Goal: Information Seeking & Learning: Learn about a topic

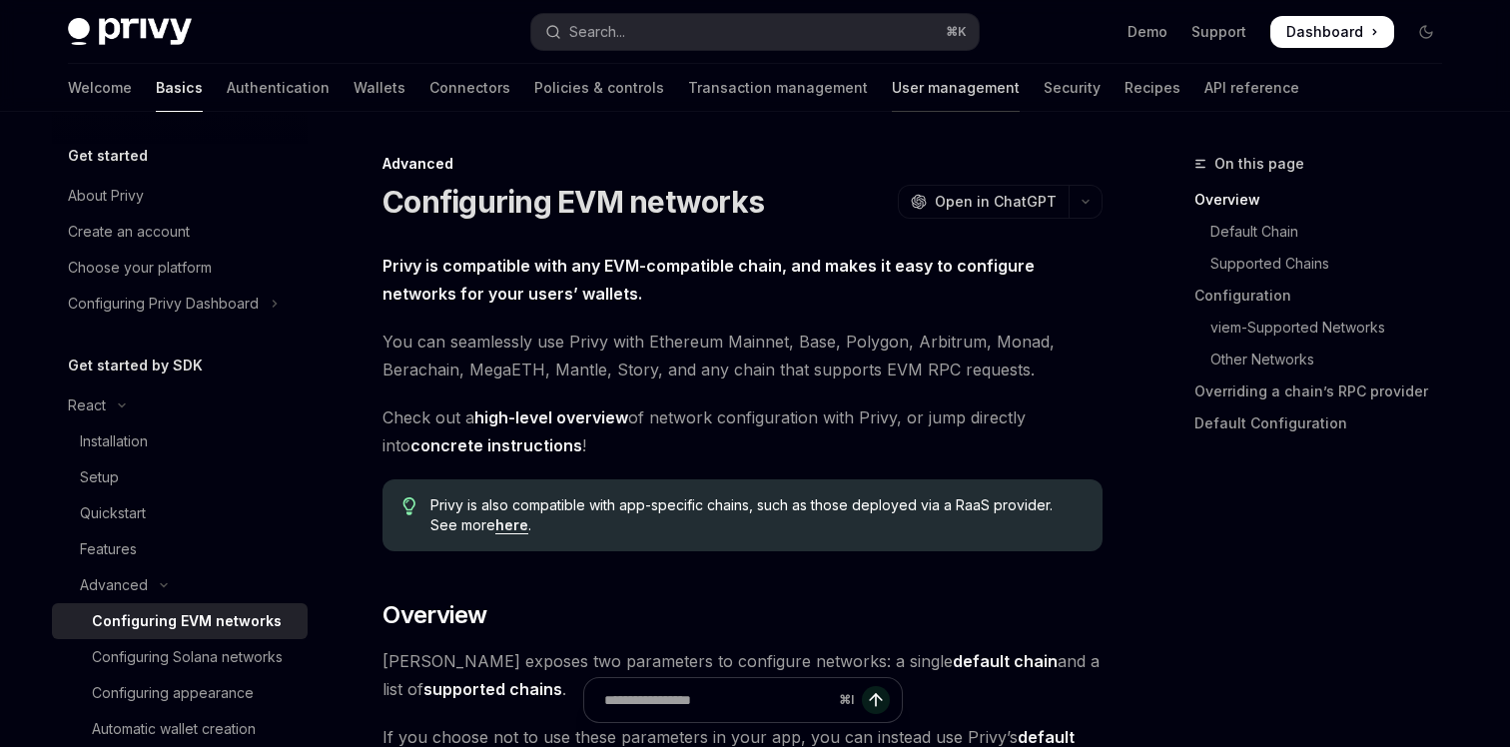
click at [892, 94] on link "User management" at bounding box center [956, 88] width 128 height 48
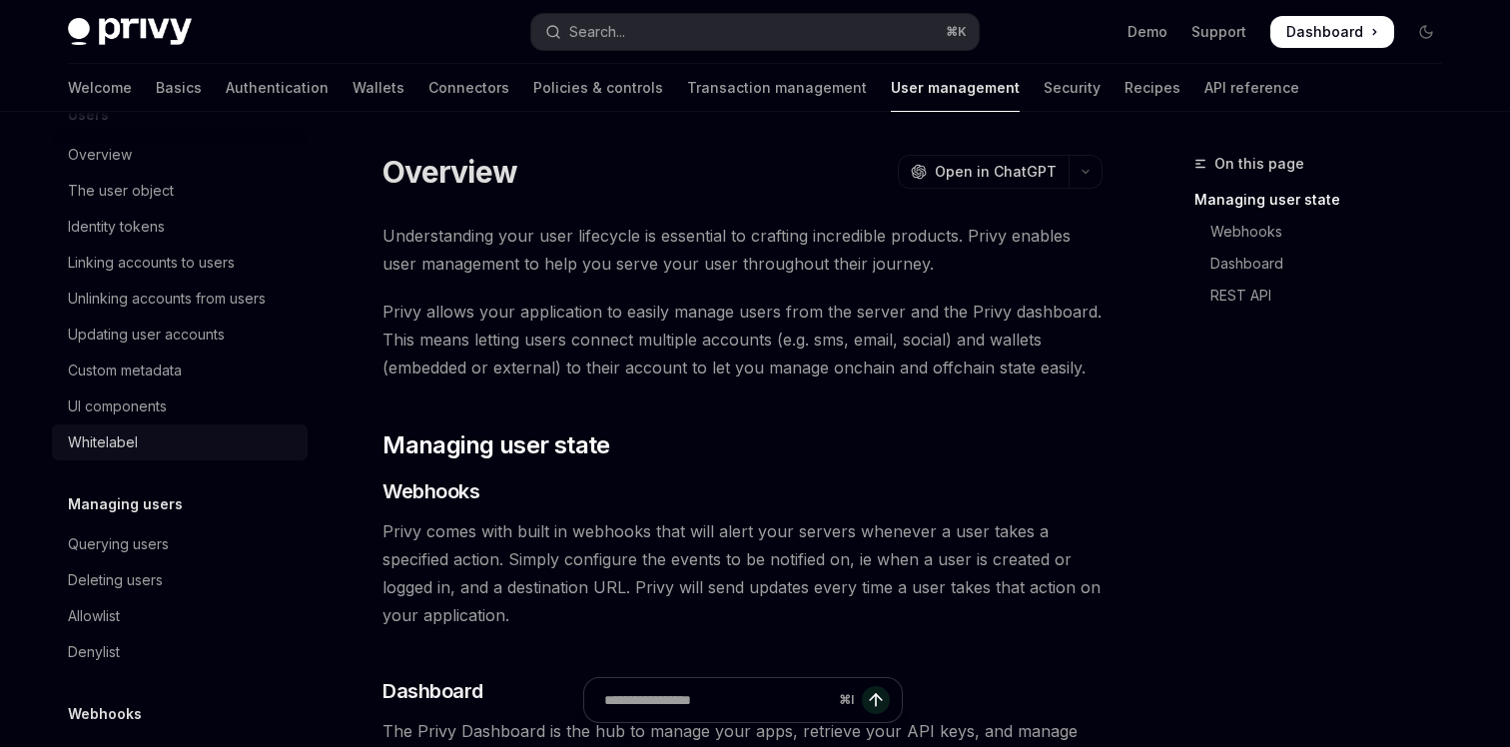
scroll to position [256, 0]
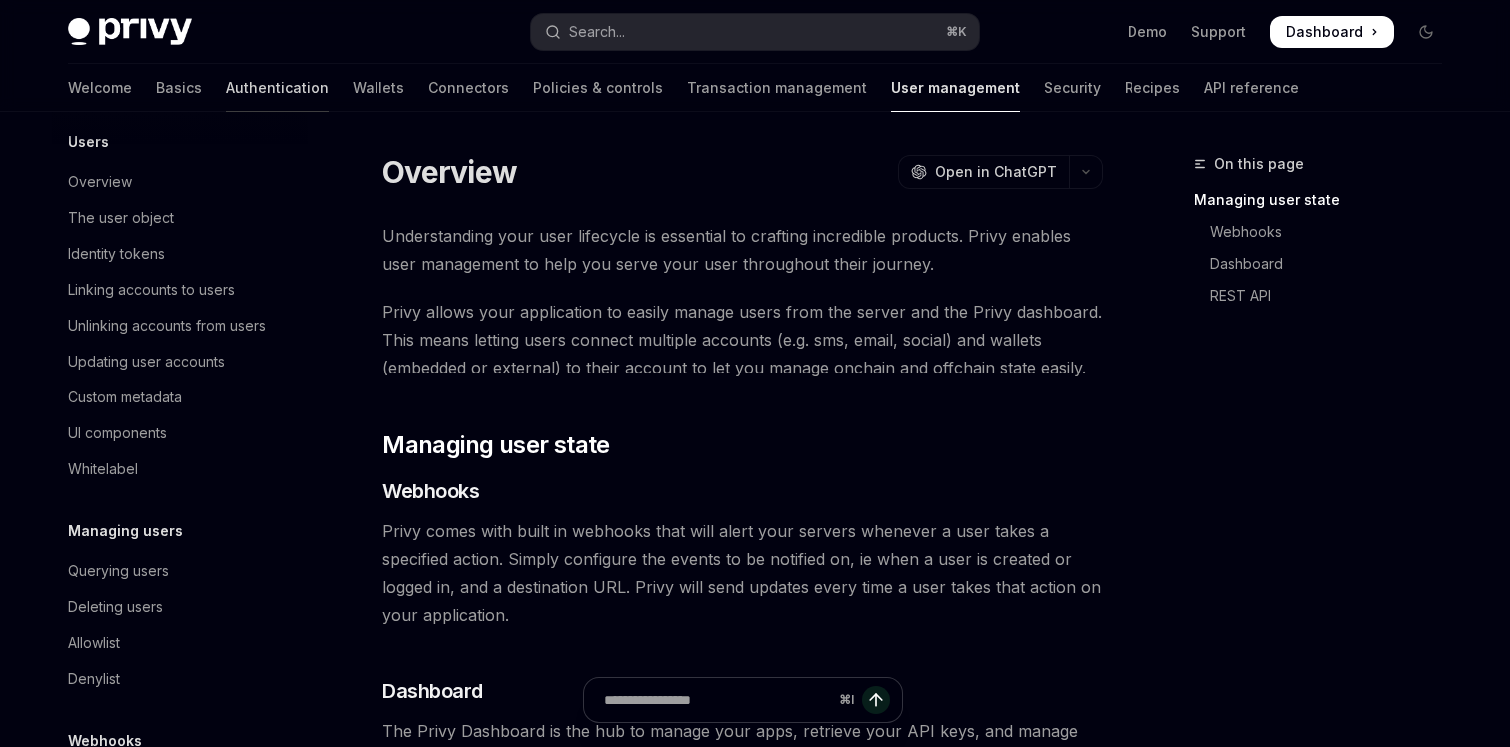
click at [226, 91] on link "Authentication" at bounding box center [277, 88] width 103 height 48
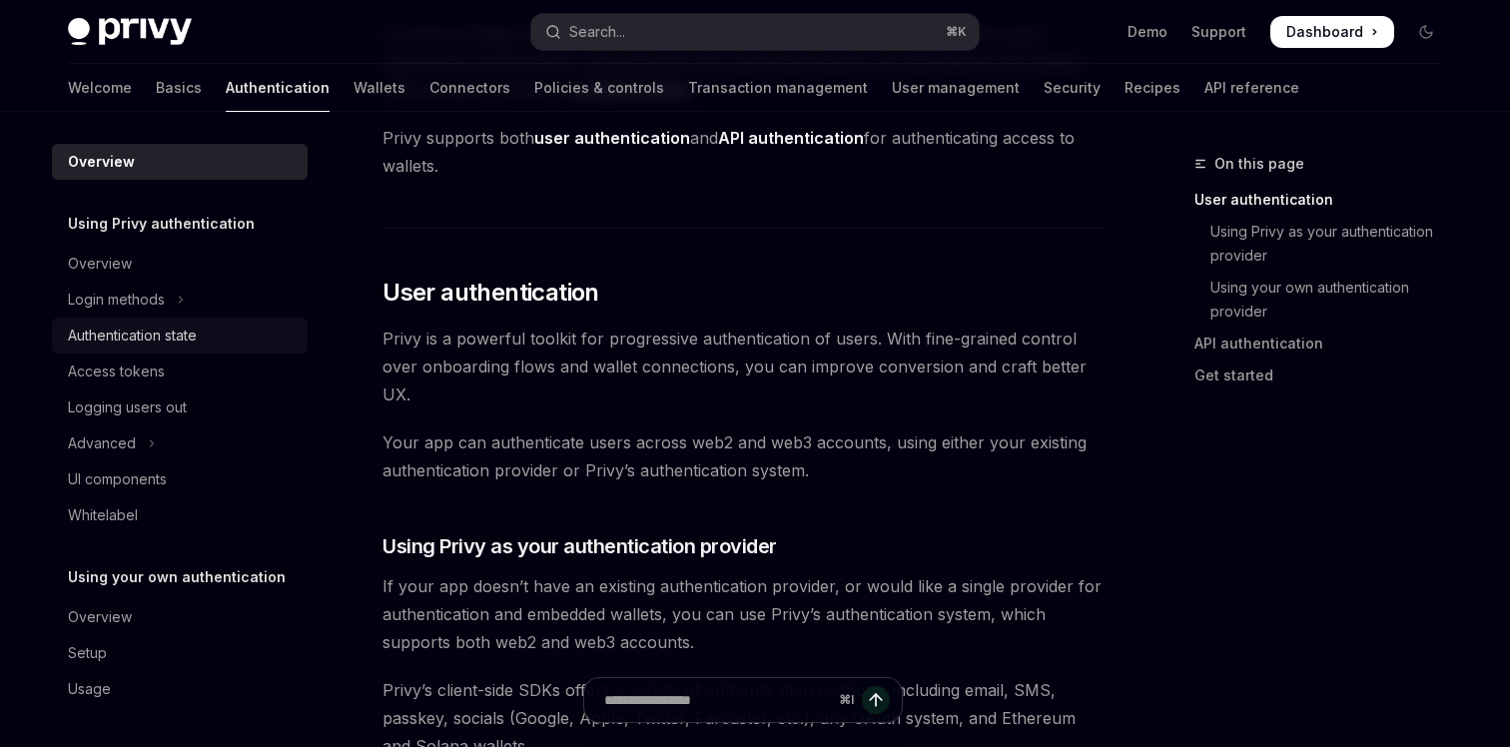
scroll to position [469, 0]
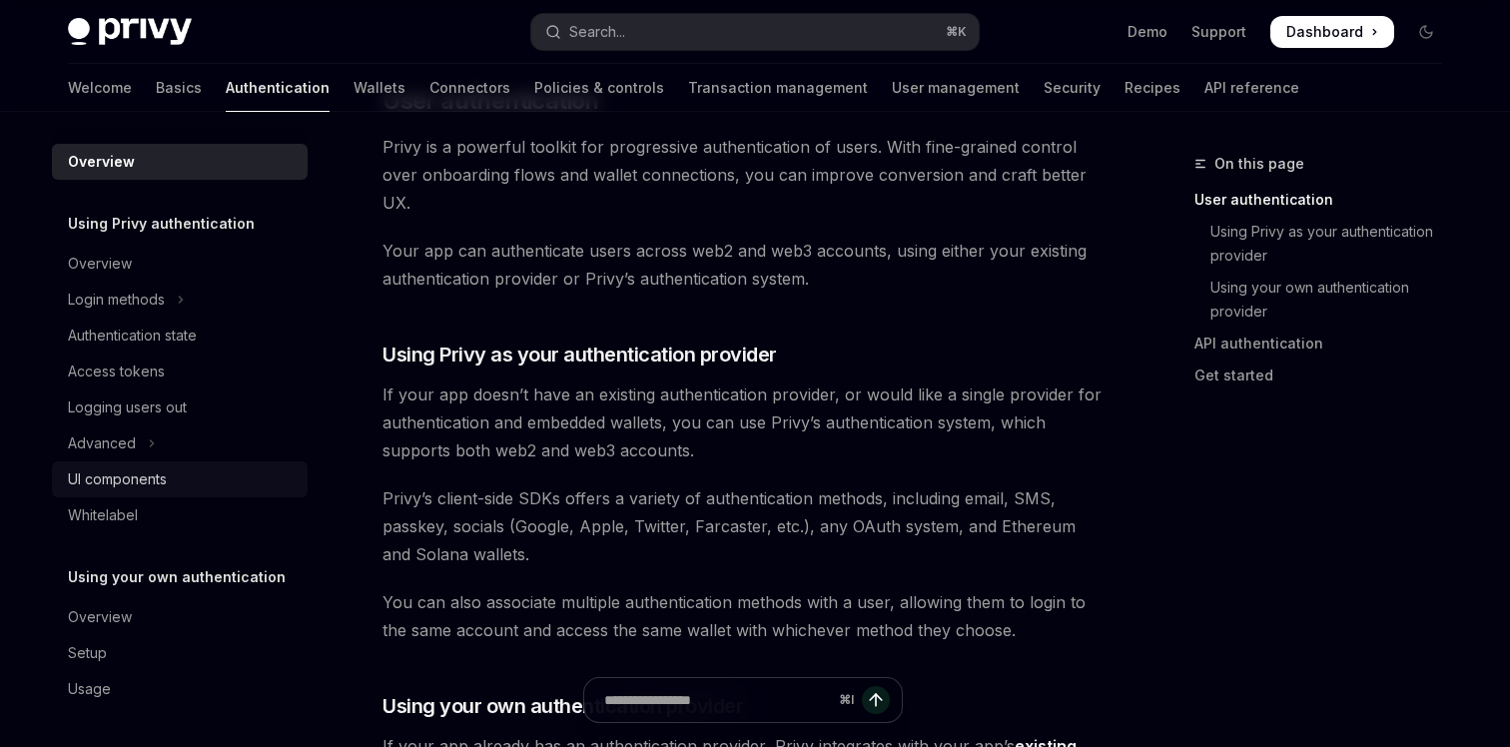
click at [149, 491] on link "UI components" at bounding box center [180, 479] width 256 height 36
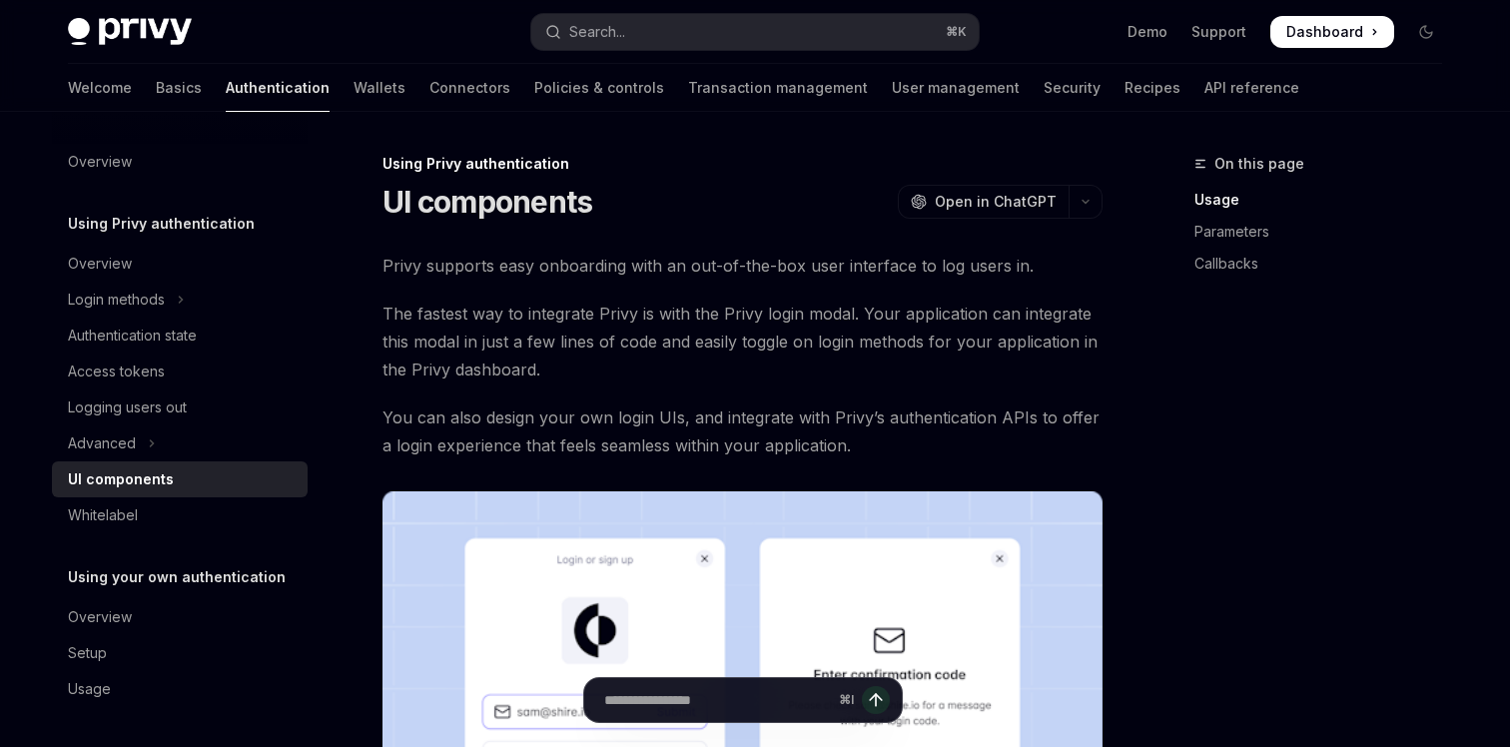
click at [149, 491] on link "UI components" at bounding box center [180, 479] width 256 height 36
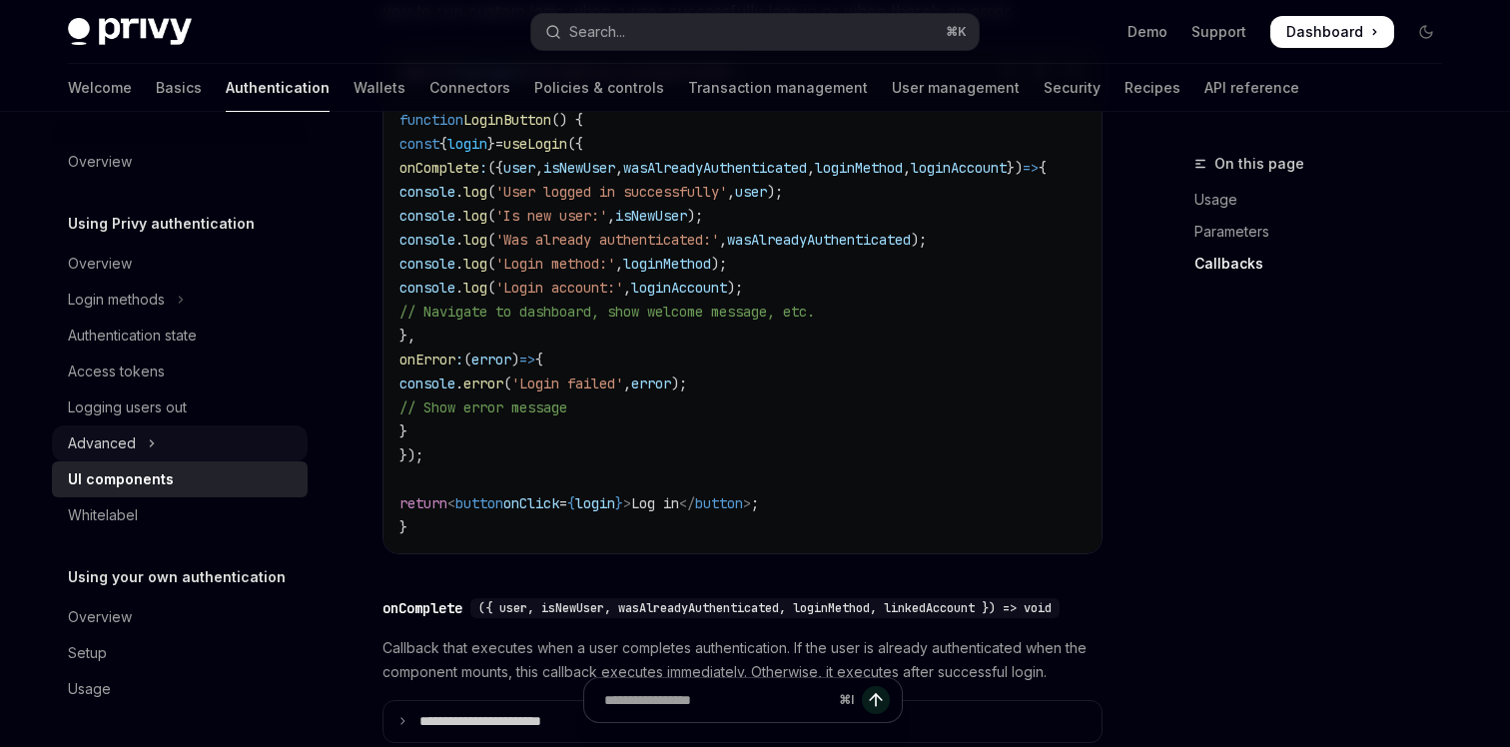
scroll to position [2625, 0]
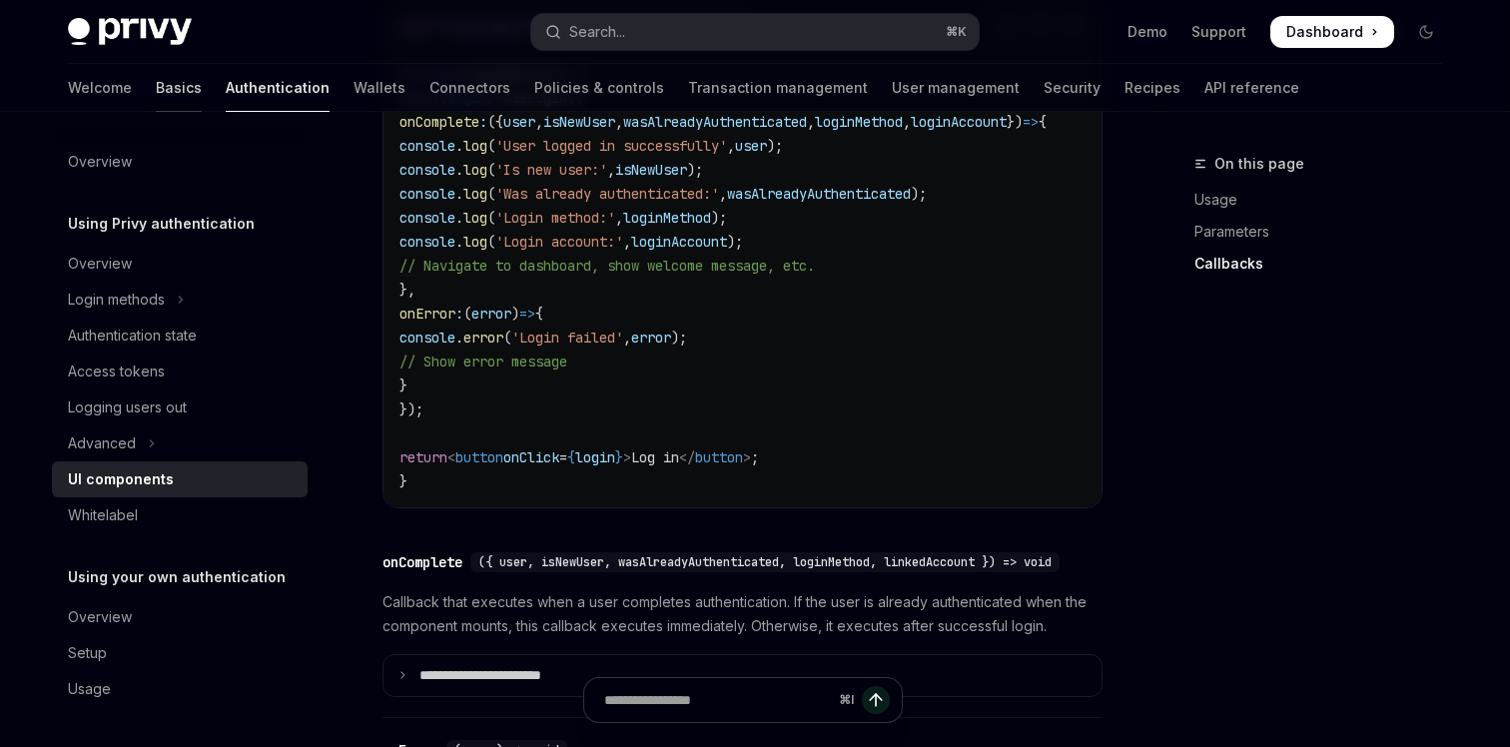
click at [156, 85] on link "Basics" at bounding box center [179, 88] width 46 height 48
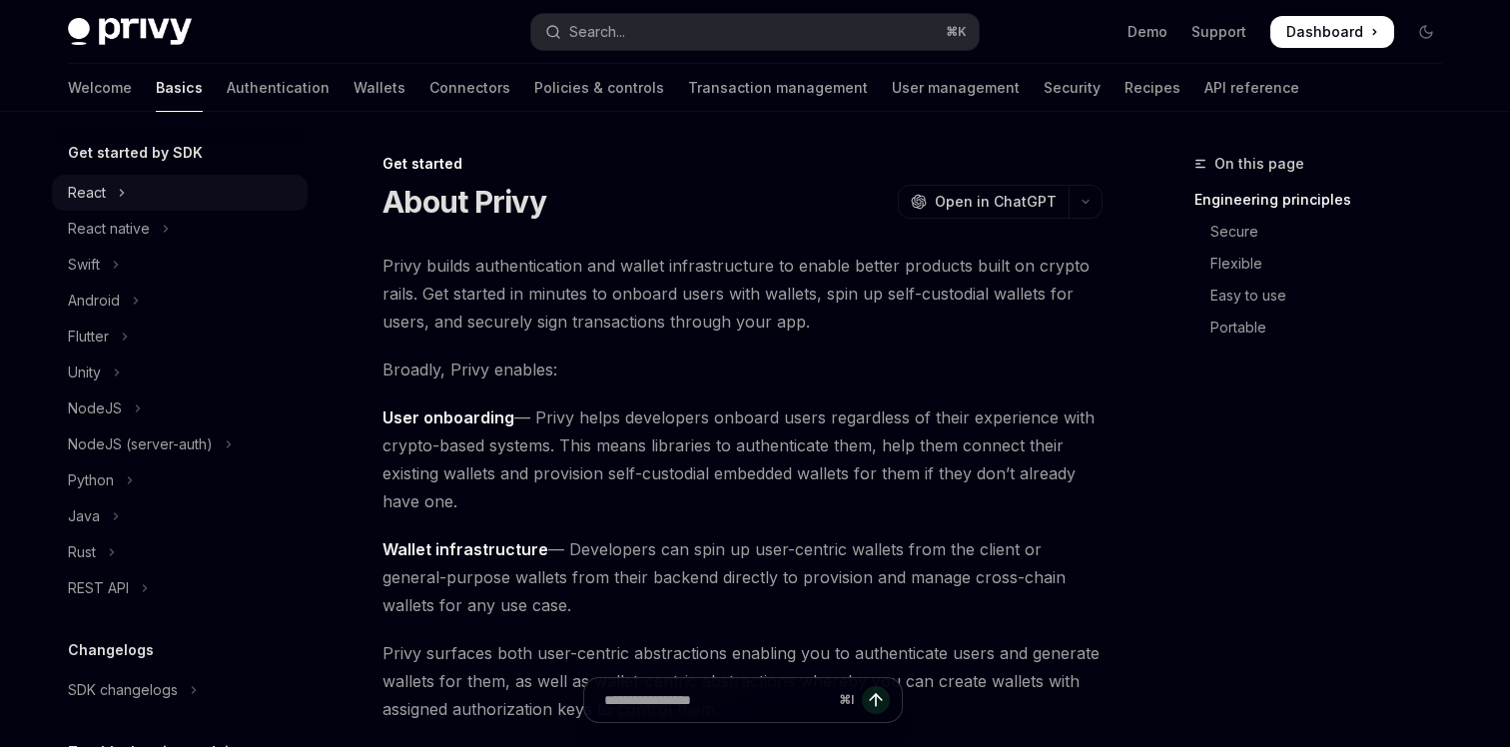
scroll to position [192, 0]
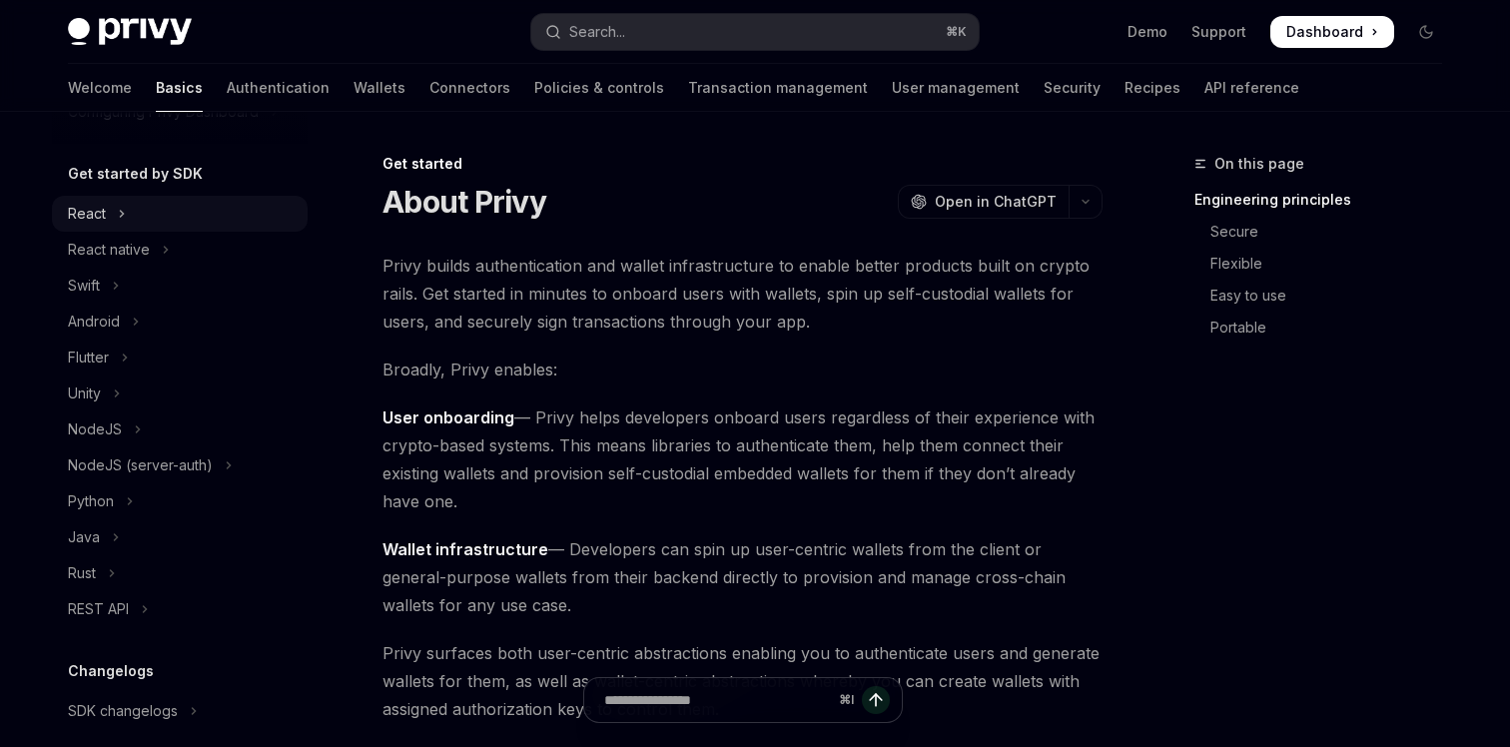
click at [151, 204] on button "React" at bounding box center [180, 214] width 256 height 36
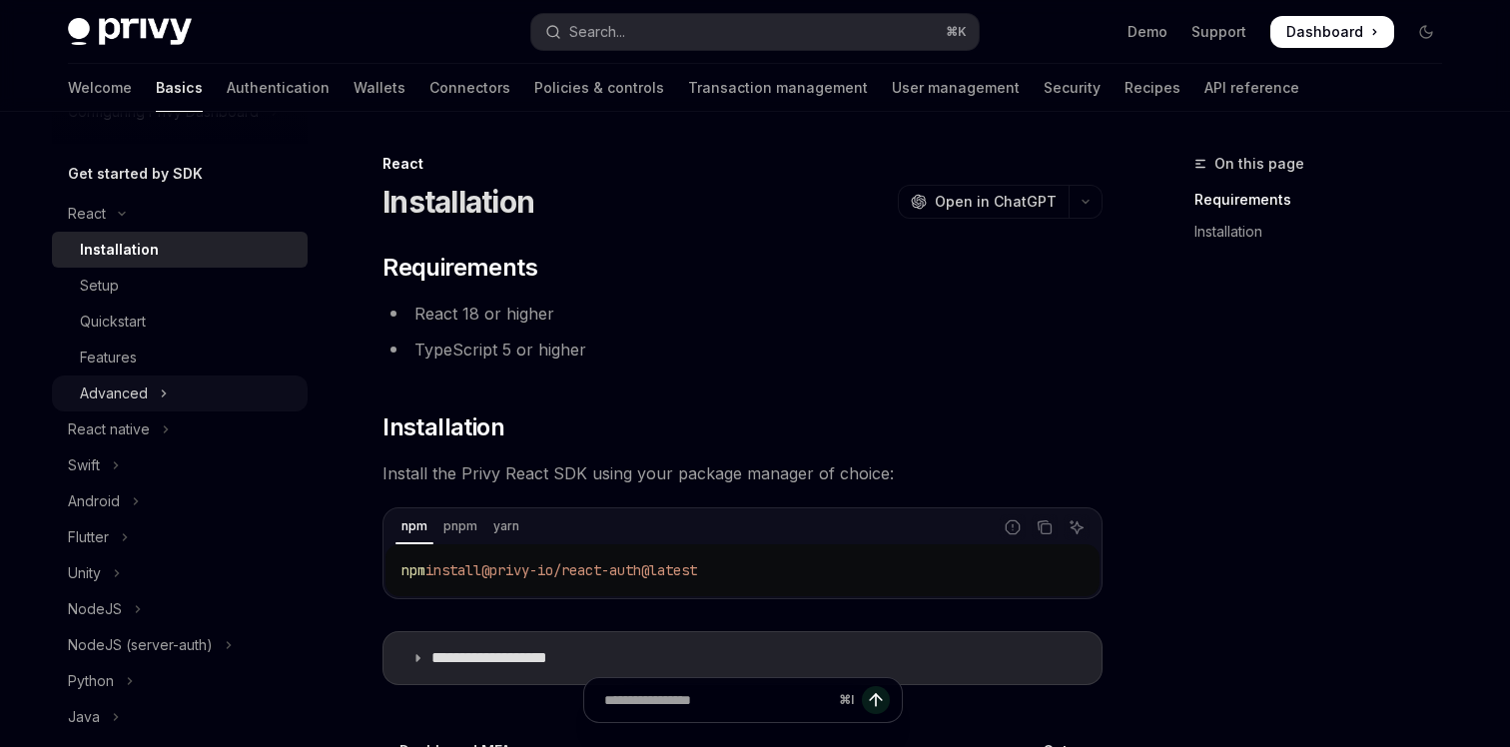
click at [138, 384] on div "Advanced" at bounding box center [114, 393] width 68 height 24
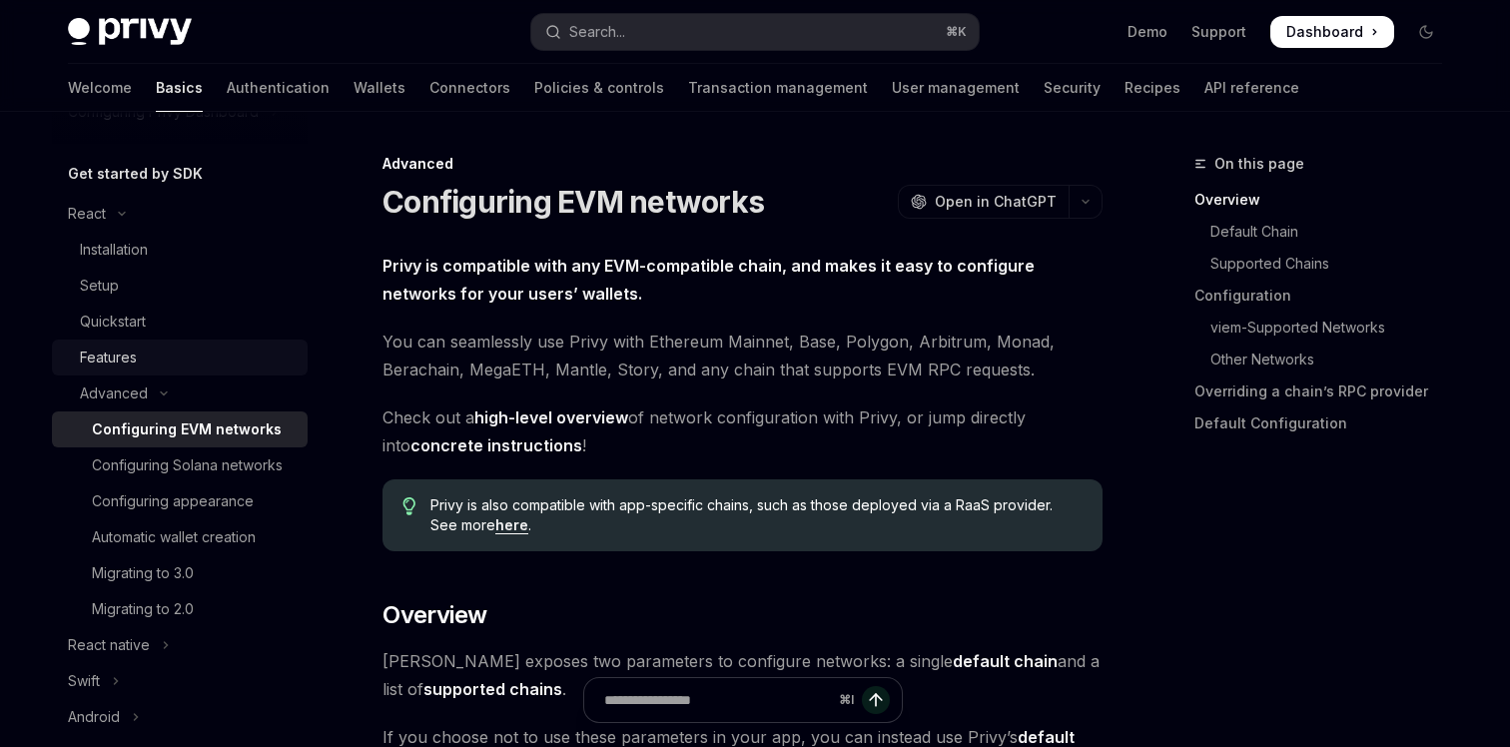
click at [142, 361] on div "Features" at bounding box center [188, 358] width 216 height 24
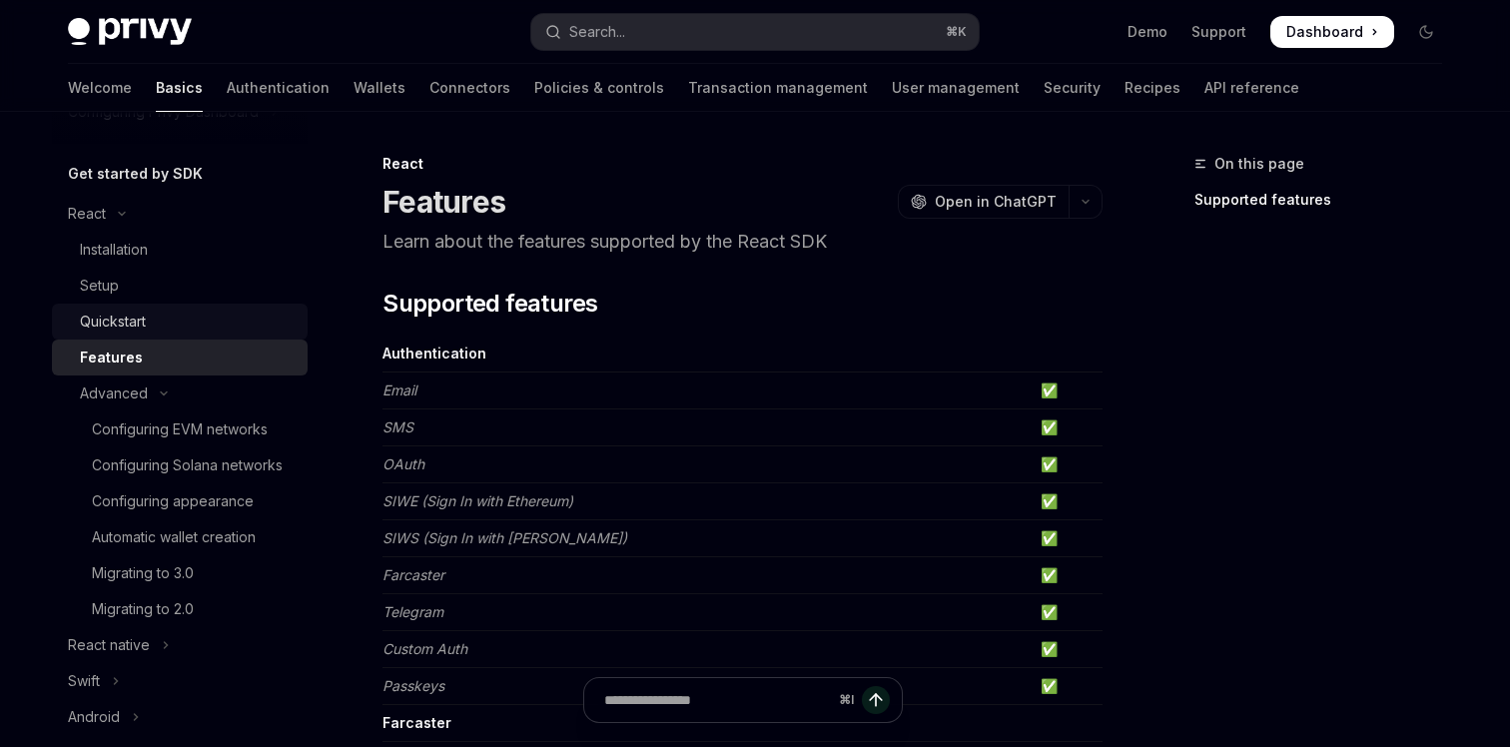
click at [153, 328] on div "Quickstart" at bounding box center [188, 322] width 216 height 24
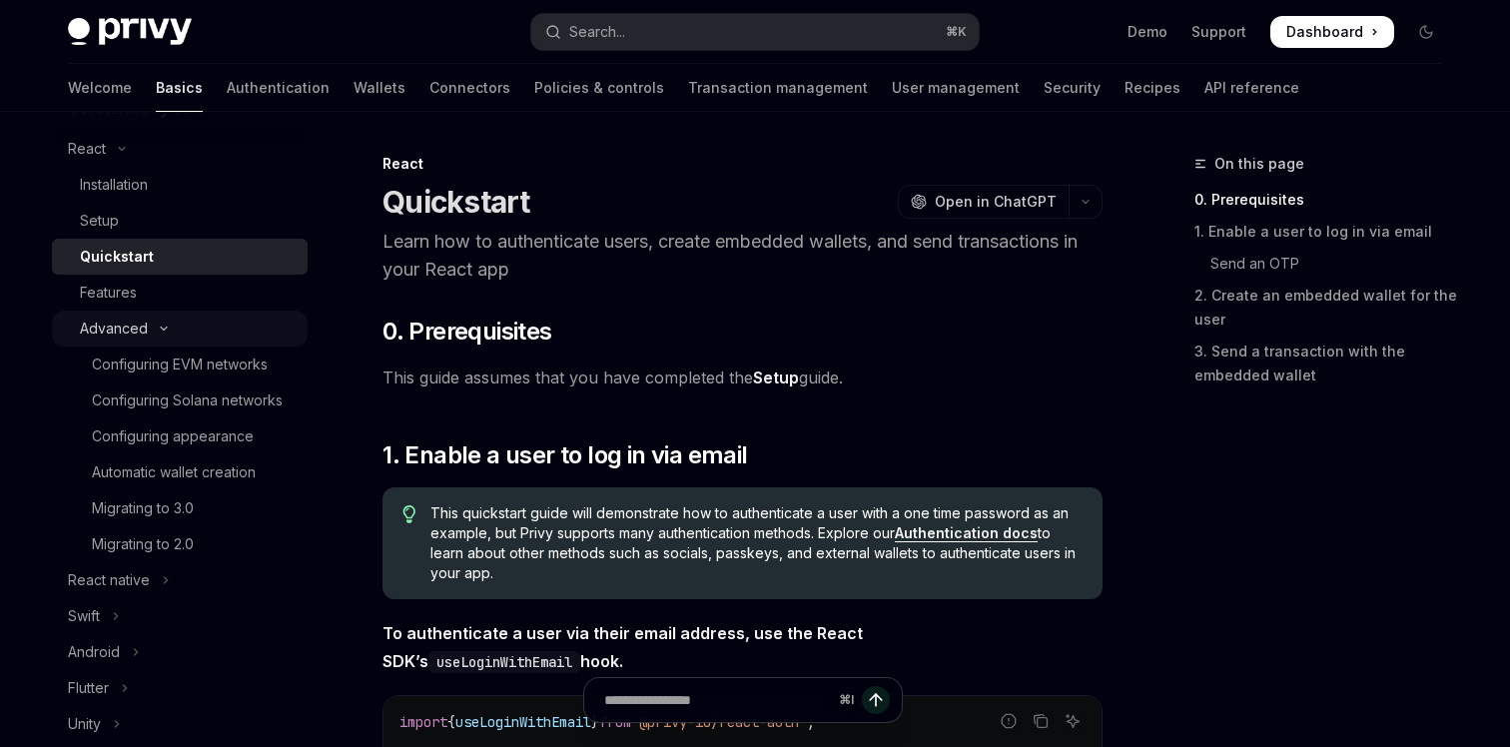
scroll to position [278, 0]
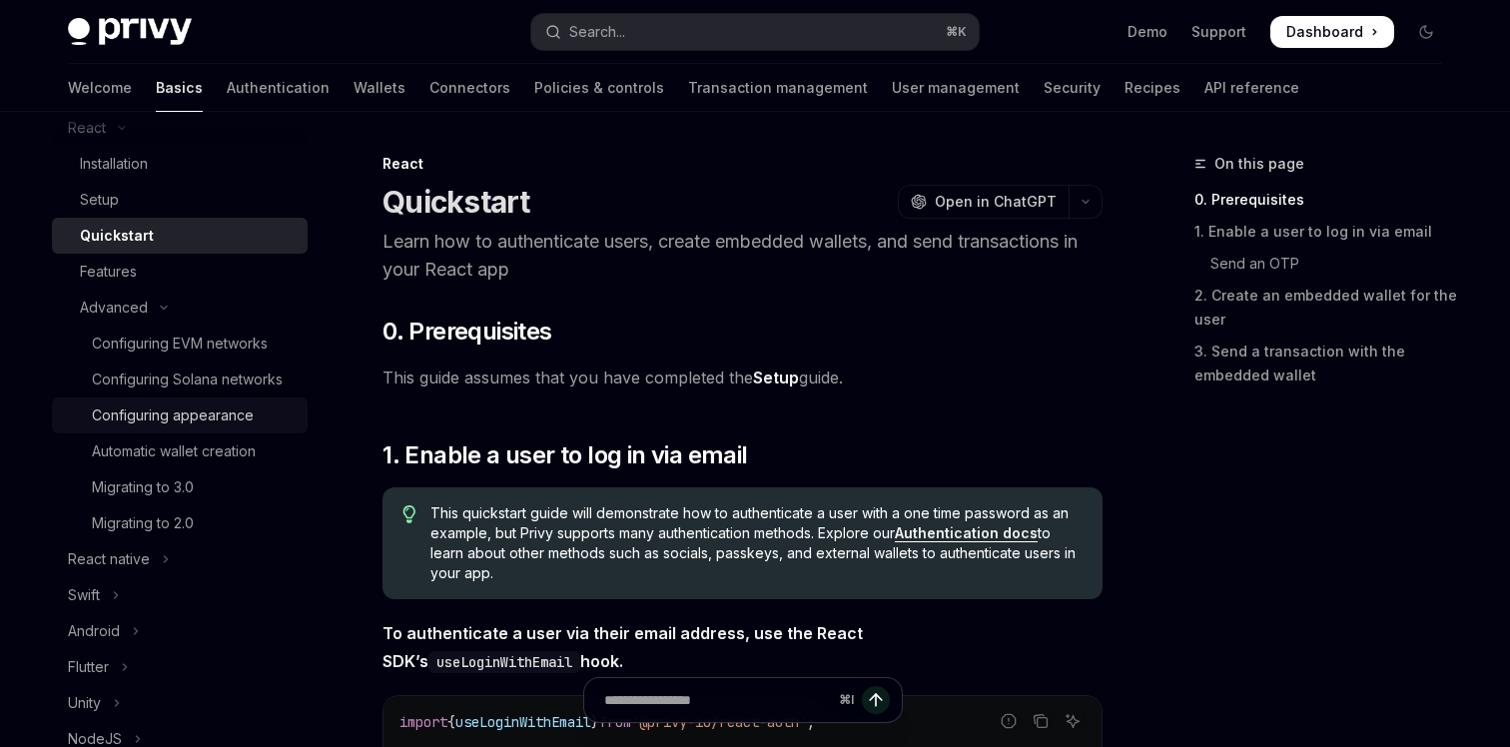
click at [151, 425] on div "Configuring appearance" at bounding box center [173, 415] width 162 height 24
type textarea "*"
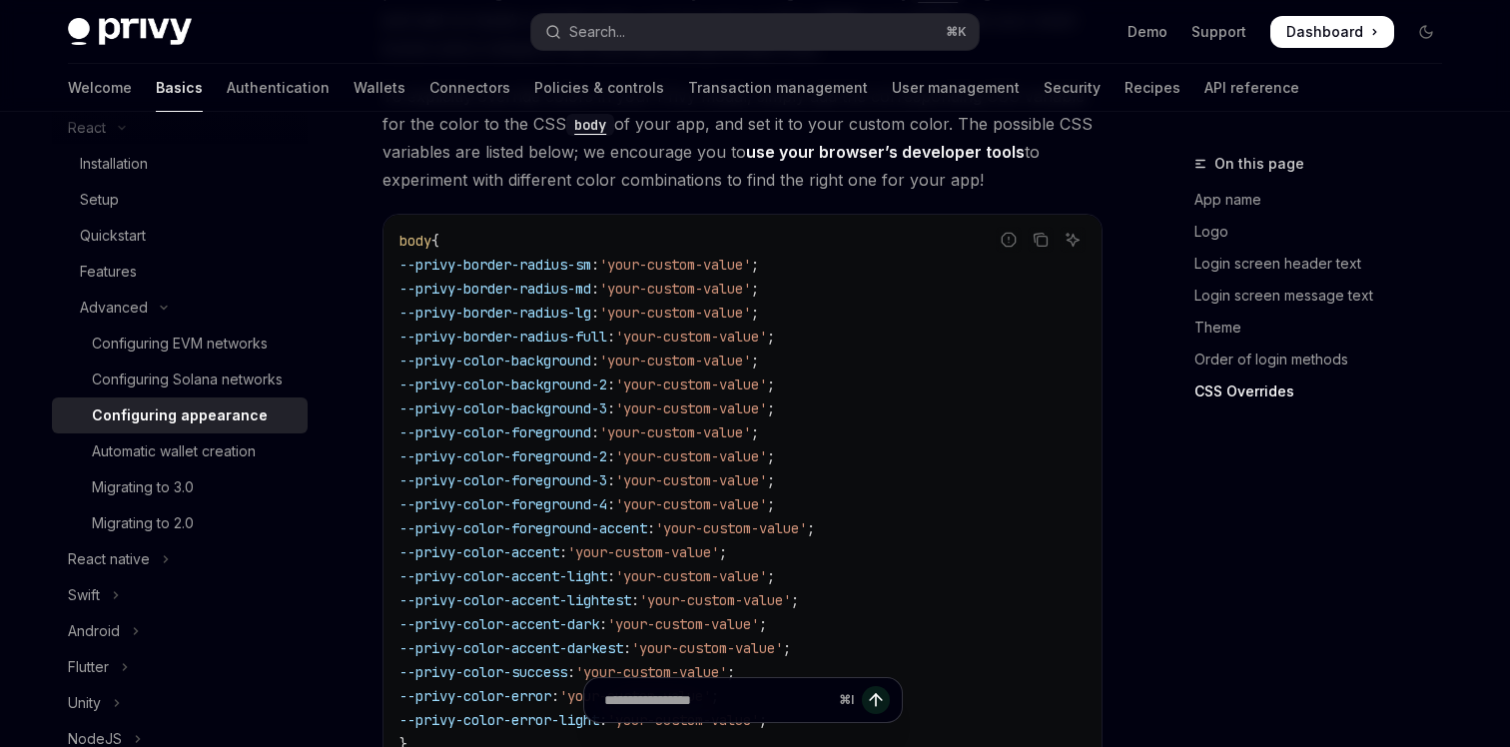
scroll to position [4978, 0]
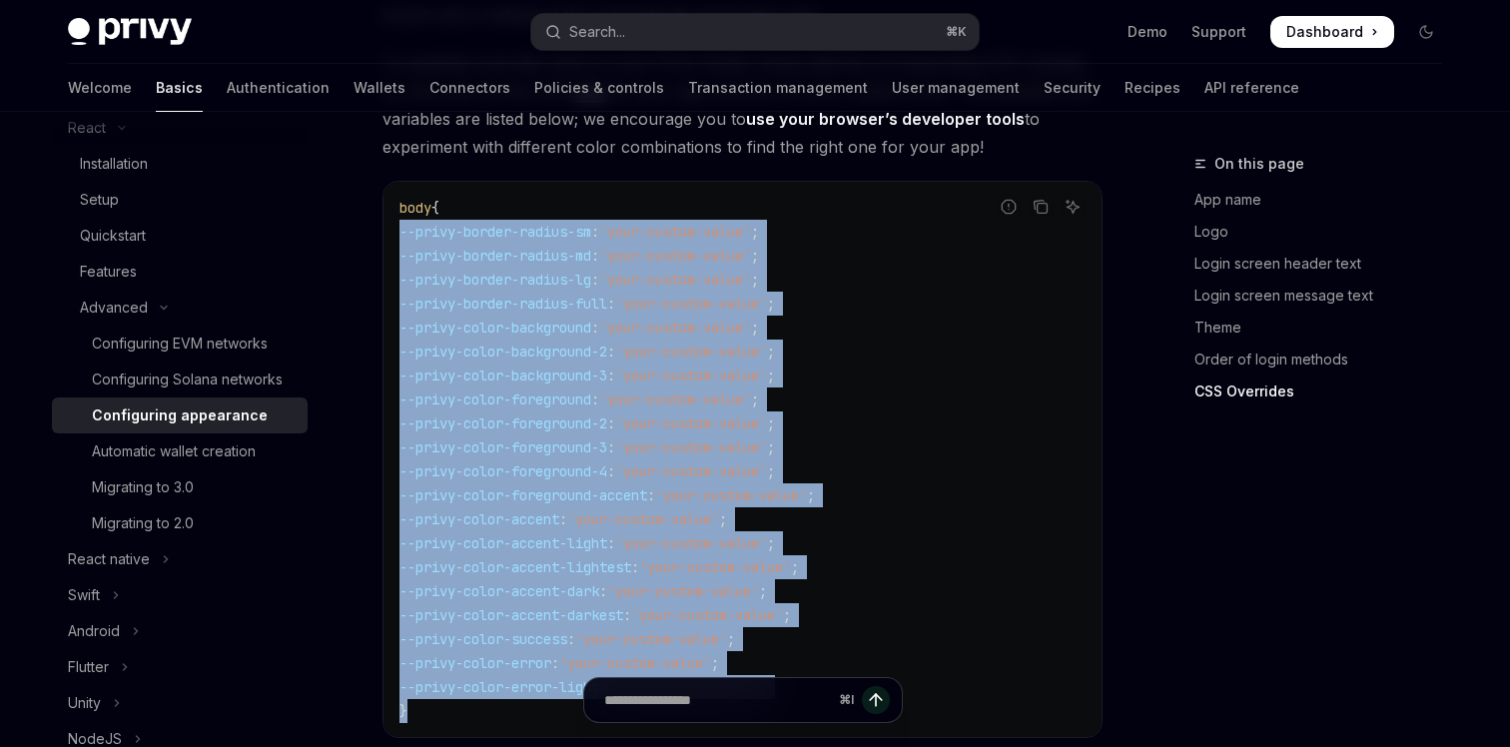
drag, startPoint x: 445, startPoint y: 654, endPoint x: 388, endPoint y: 169, distance: 488.7
click at [387, 182] on div "body { --privy-border-radius-sm : 'your-custom-value' ; --privy-border-radius-m…" at bounding box center [742, 459] width 718 height 555
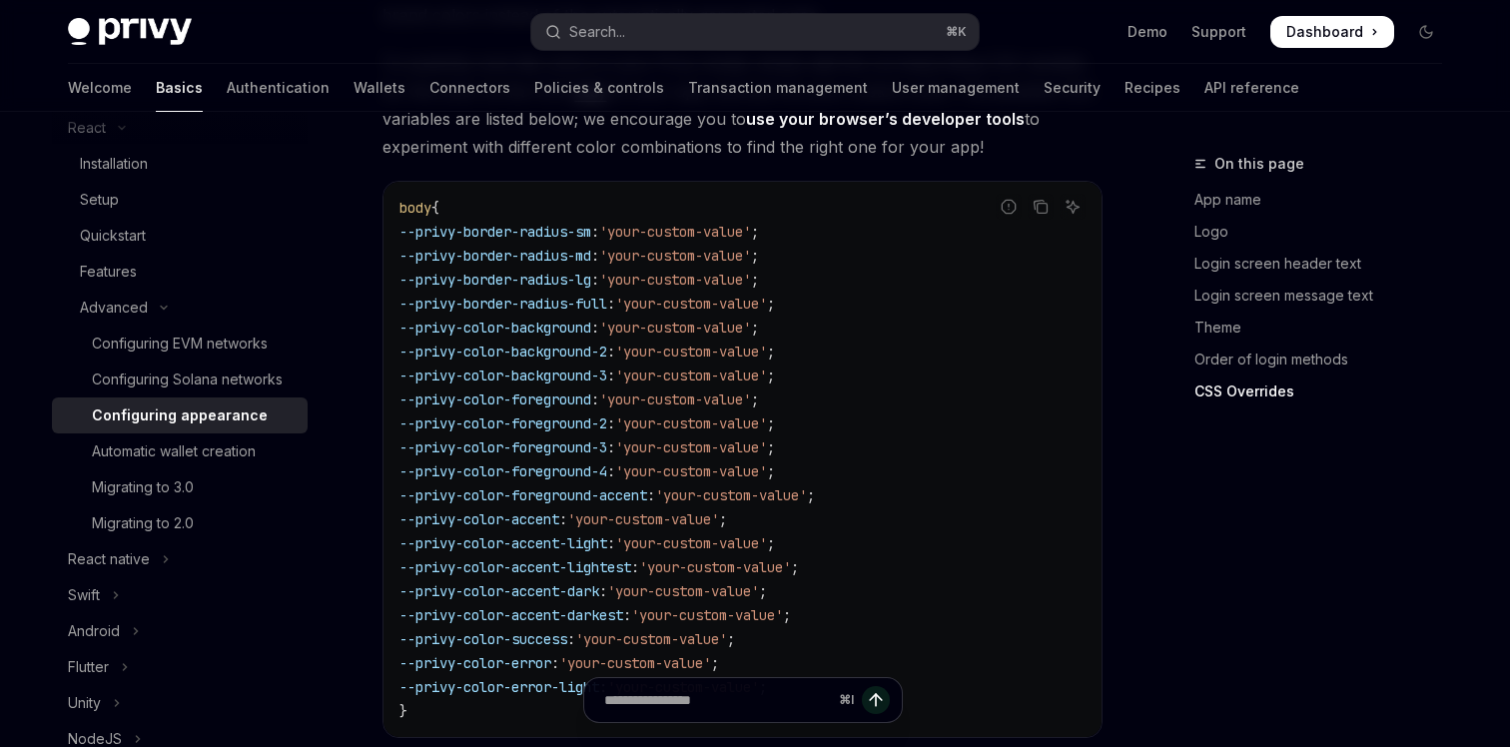
click at [394, 182] on div "body { --privy-border-radius-sm : 'your-custom-value' ; --privy-border-radius-m…" at bounding box center [742, 459] width 718 height 555
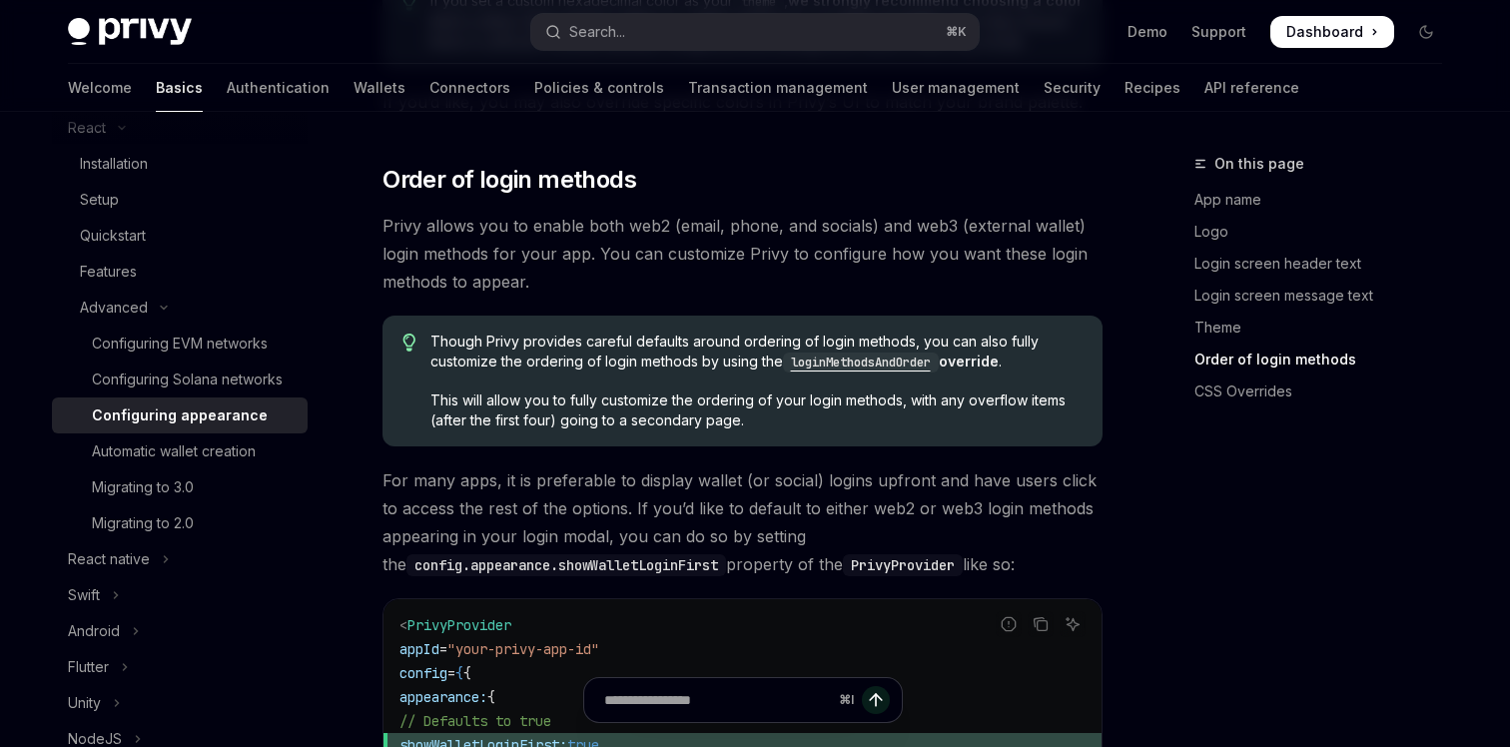
scroll to position [3811, 0]
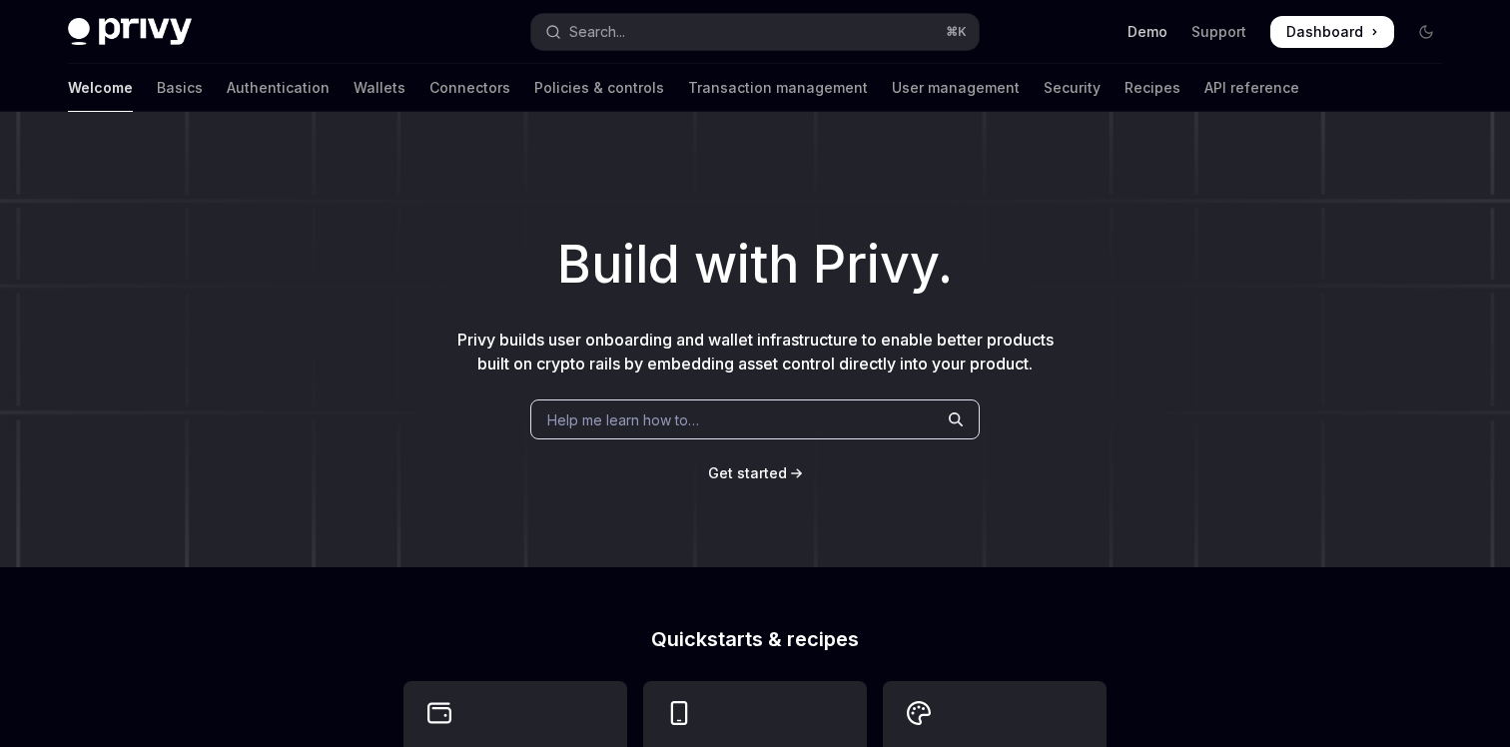
click at [1155, 40] on link "Demo" at bounding box center [1148, 32] width 40 height 20
click at [701, 98] on link "Transaction management" at bounding box center [778, 88] width 180 height 48
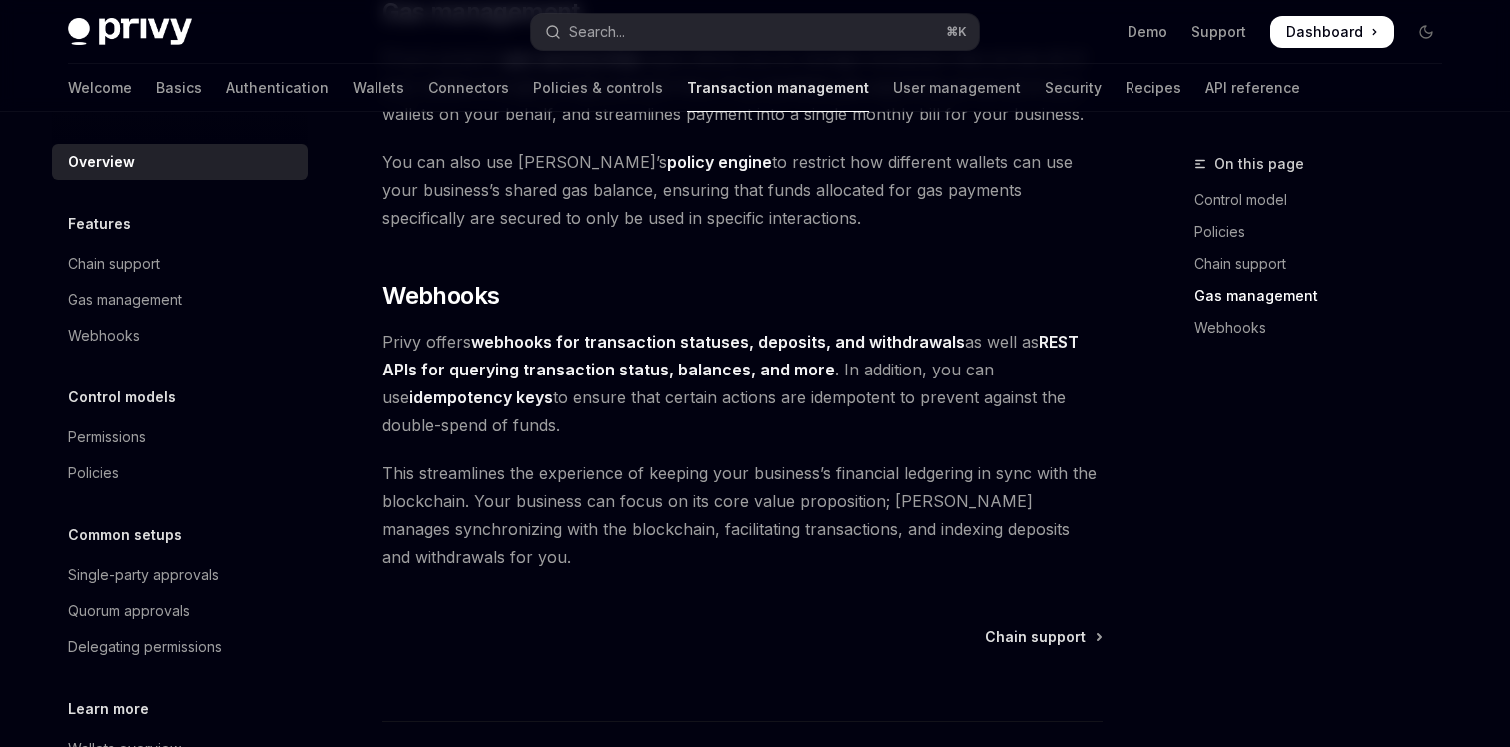
scroll to position [1835, 0]
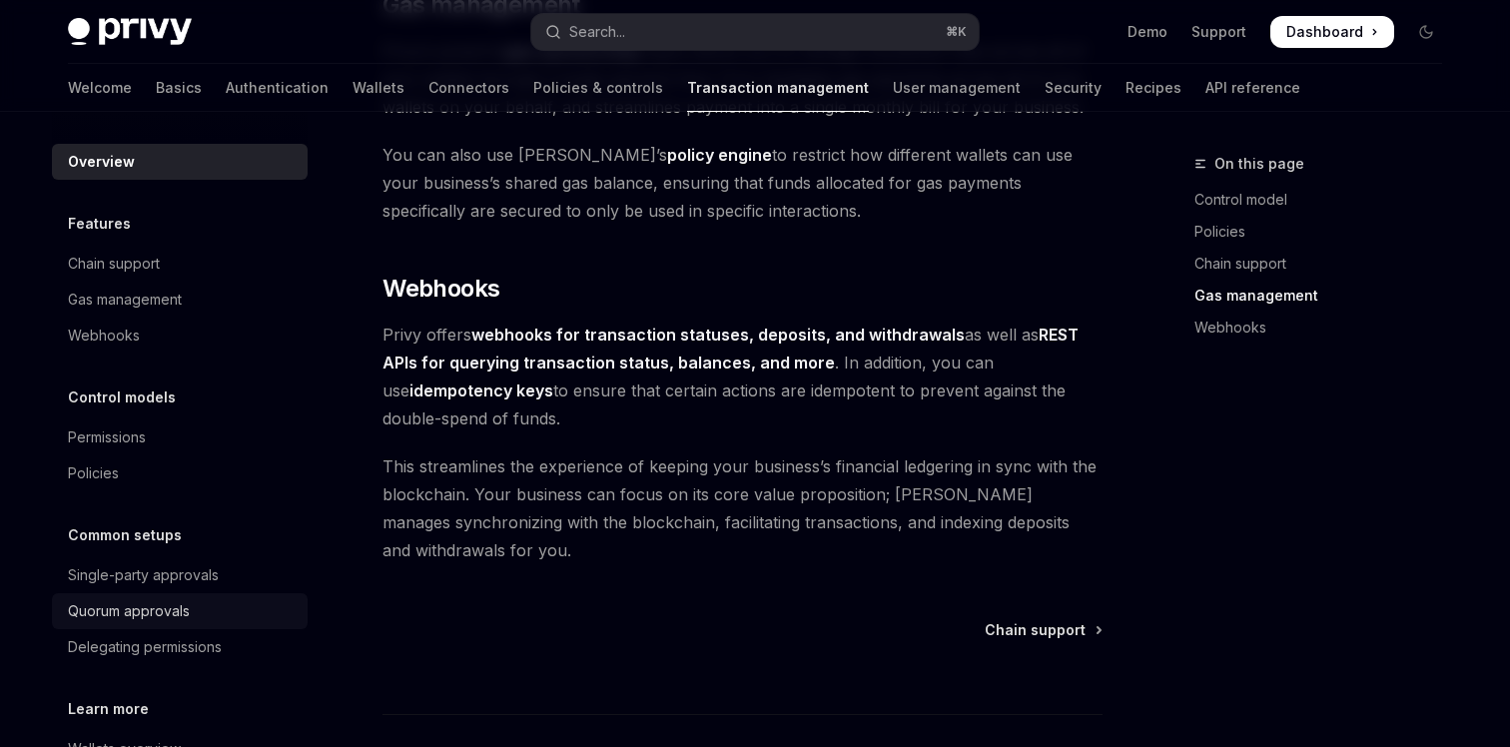
click at [194, 597] on link "Quorum approvals" at bounding box center [180, 611] width 256 height 36
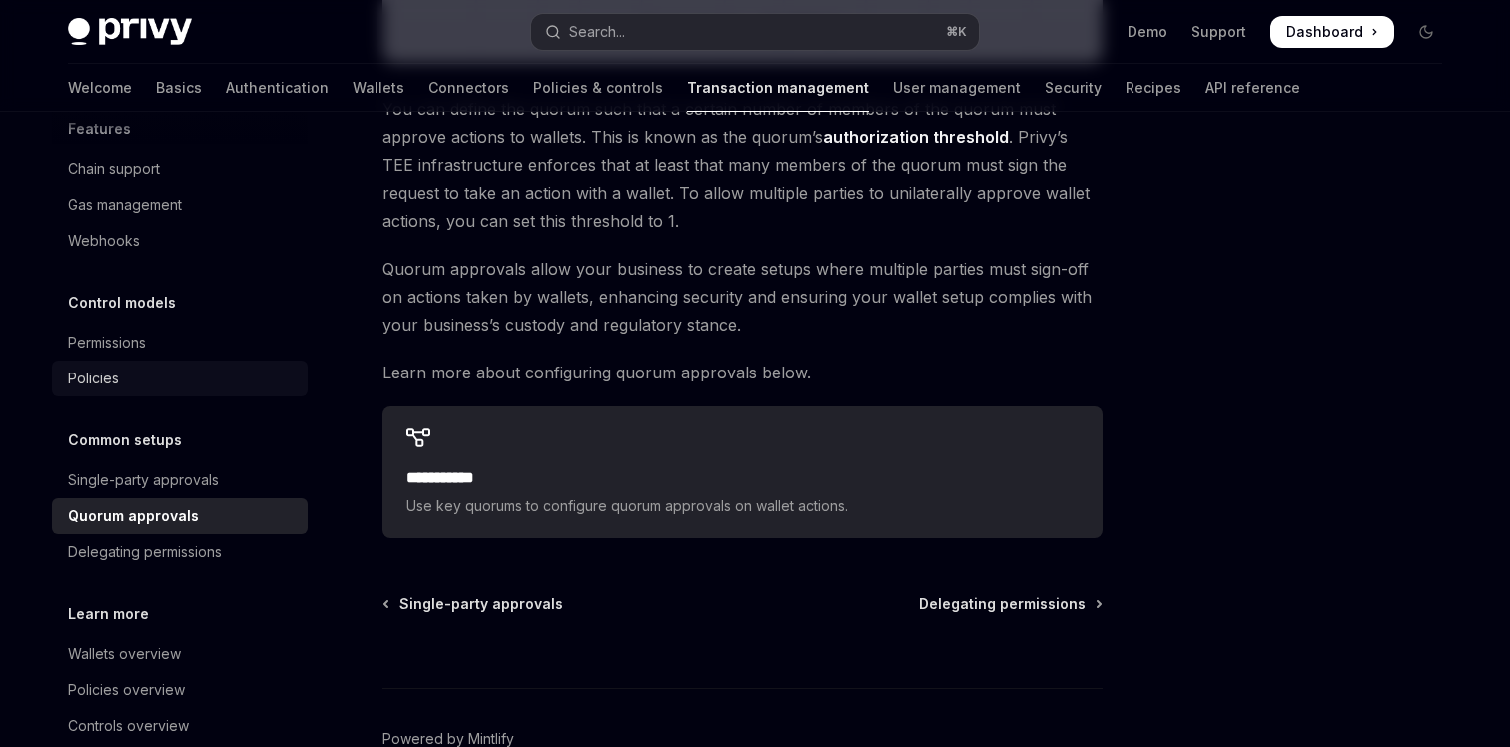
scroll to position [129, 0]
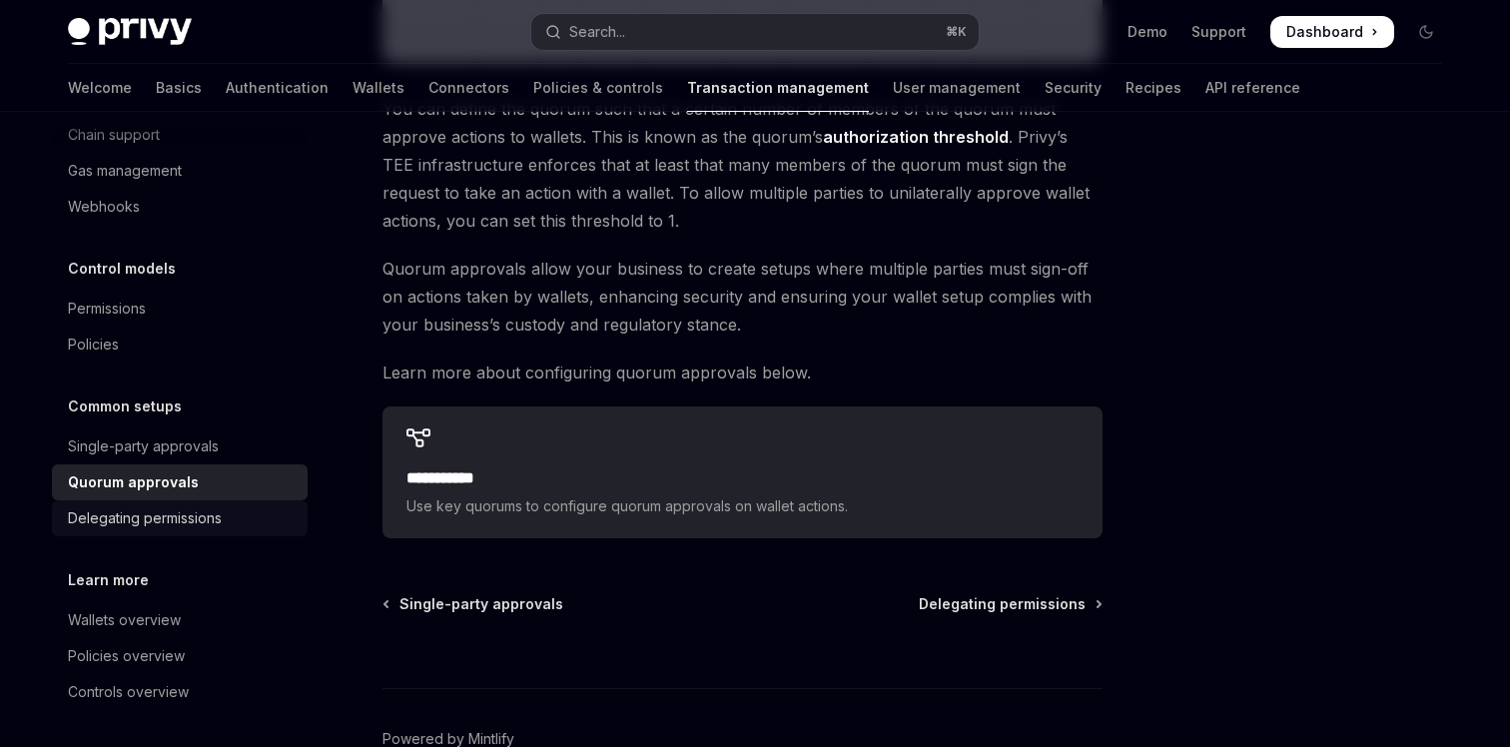
click at [213, 500] on link "Delegating permissions" at bounding box center [180, 518] width 256 height 36
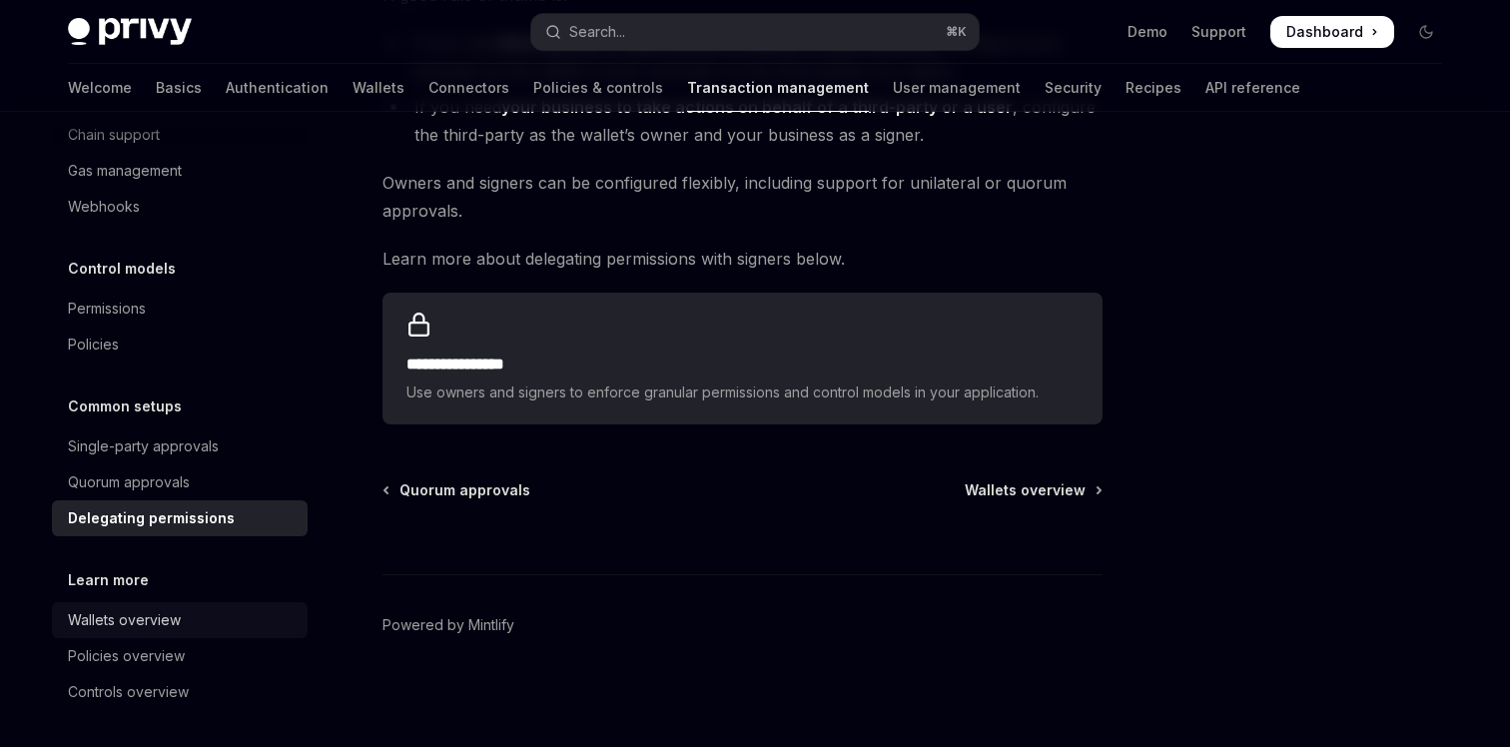
scroll to position [132, 0]
click at [110, 618] on div "Wallets overview" at bounding box center [124, 617] width 113 height 24
type textarea "*"
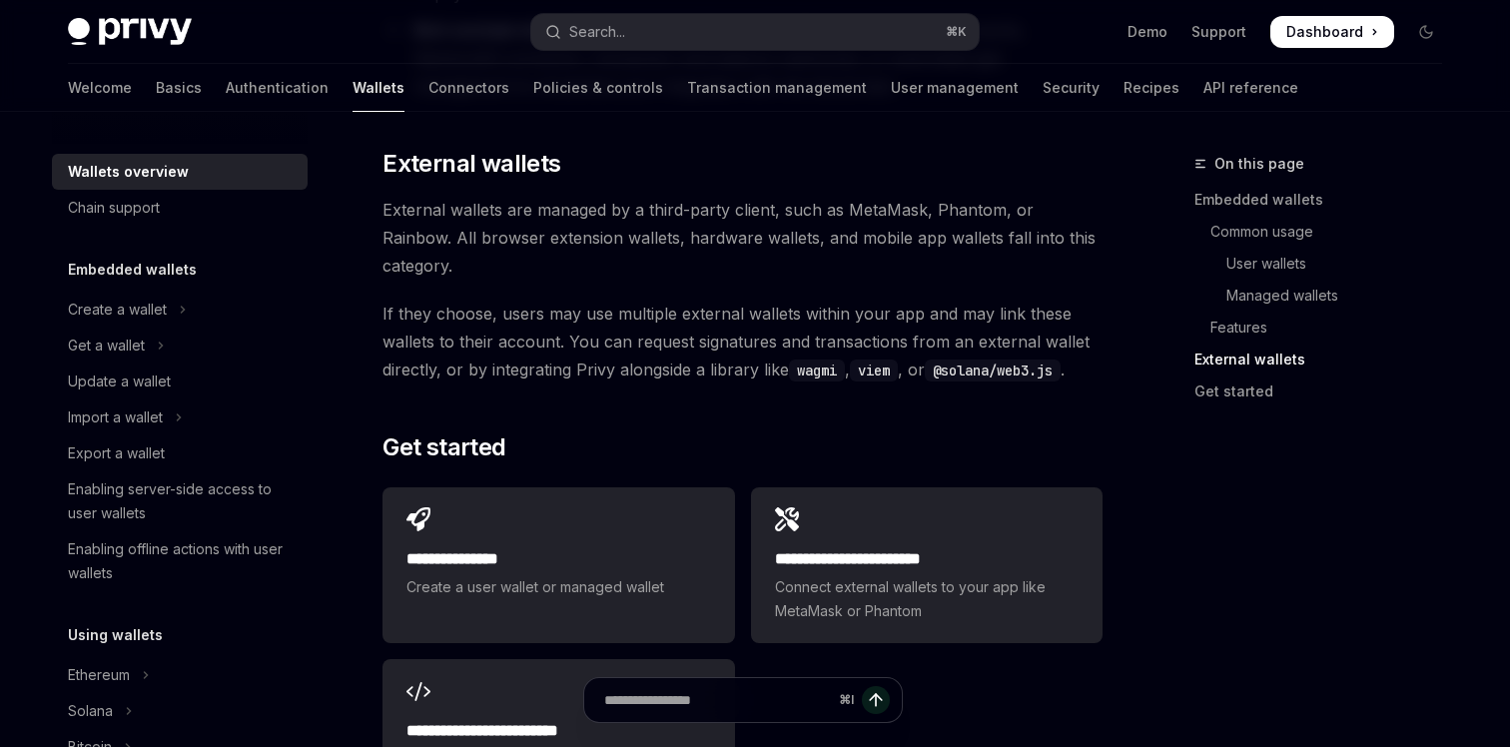
scroll to position [3080, 0]
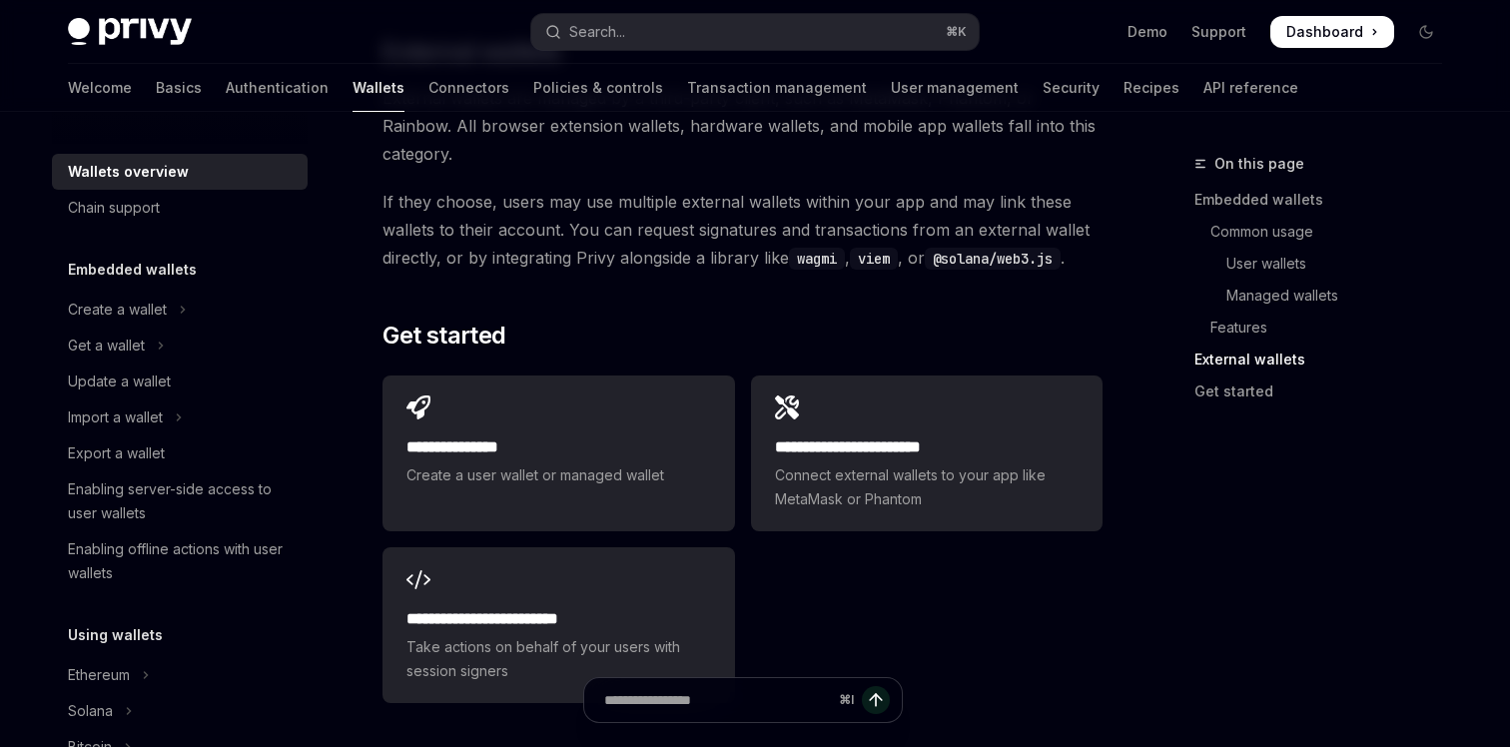
click at [317, 319] on div "Wallets overview Chain support Embedded wallets Create a wallet Get a wallet Up…" at bounding box center [196, 429] width 288 height 635
